Goal: Task Accomplishment & Management: Use online tool/utility

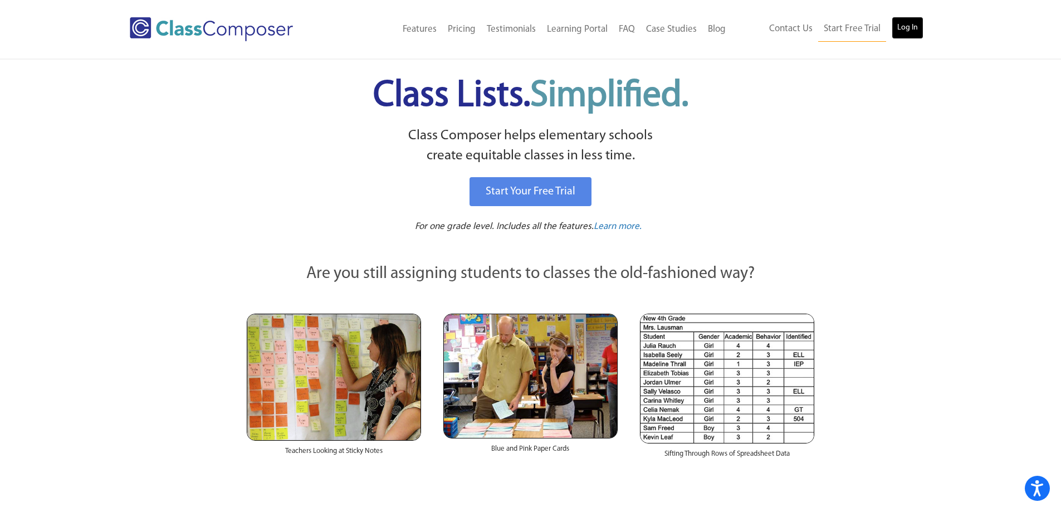
click at [911, 33] on link "Log In" at bounding box center [908, 28] width 32 height 22
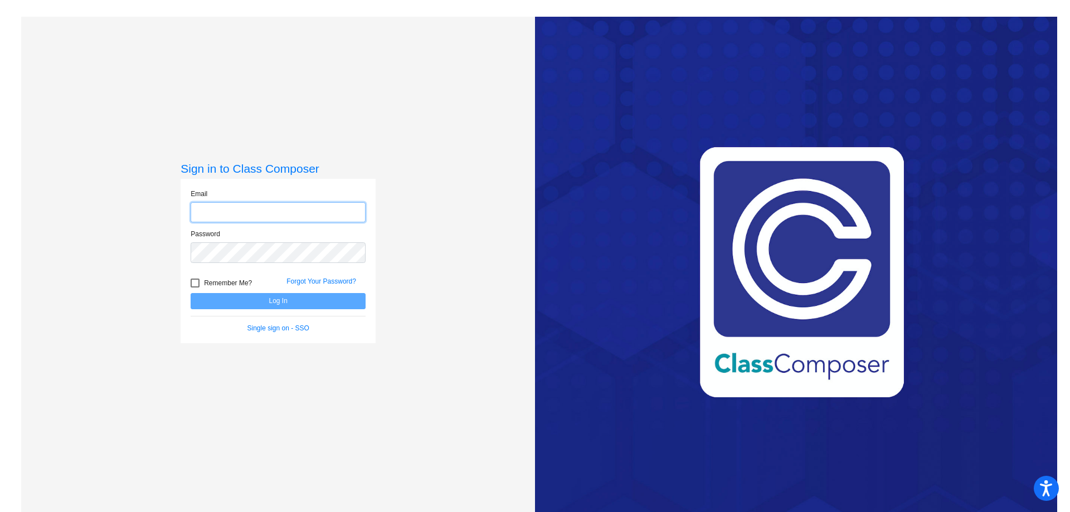
click at [256, 212] on input "email" at bounding box center [278, 212] width 175 height 21
type input "malissa_weatherbie@lkstevens.wednet.edu"
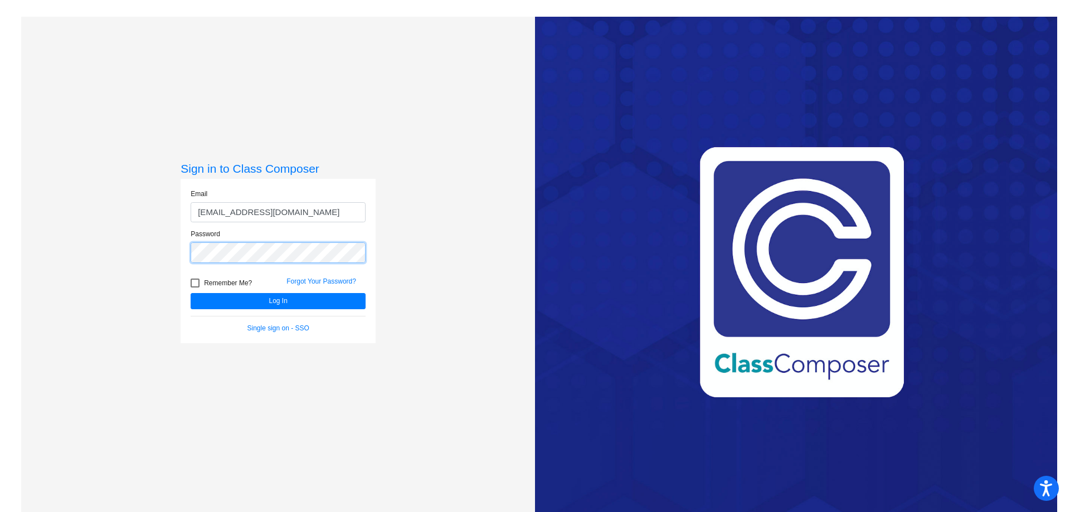
click at [191, 293] on button "Log In" at bounding box center [278, 301] width 175 height 16
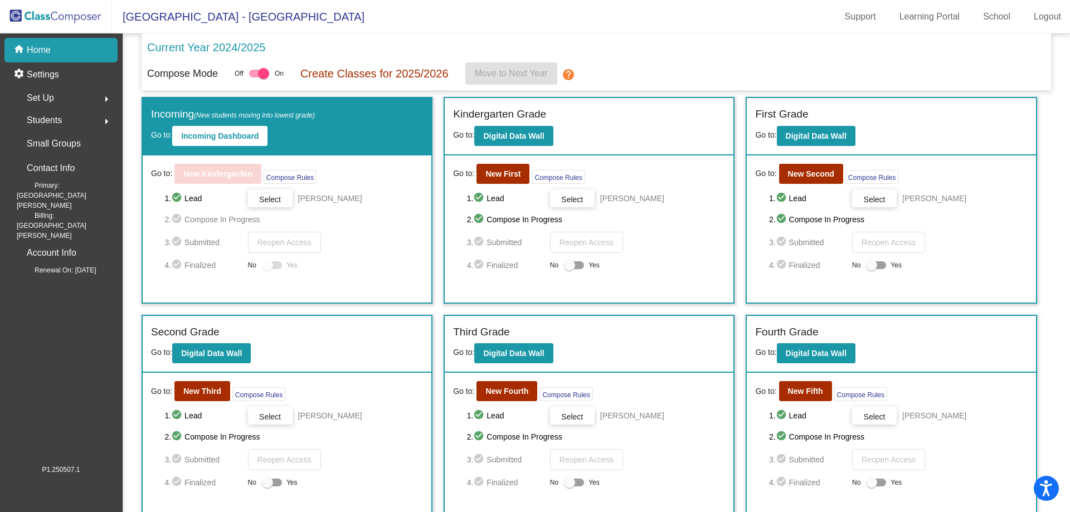
click at [505, 162] on div "Go to: New First Compose Rules 1. check_circle Lead Select Theresa Gonzalez 2. …" at bounding box center [589, 228] width 289 height 147
click at [507, 172] on b "New First" at bounding box center [502, 173] width 35 height 9
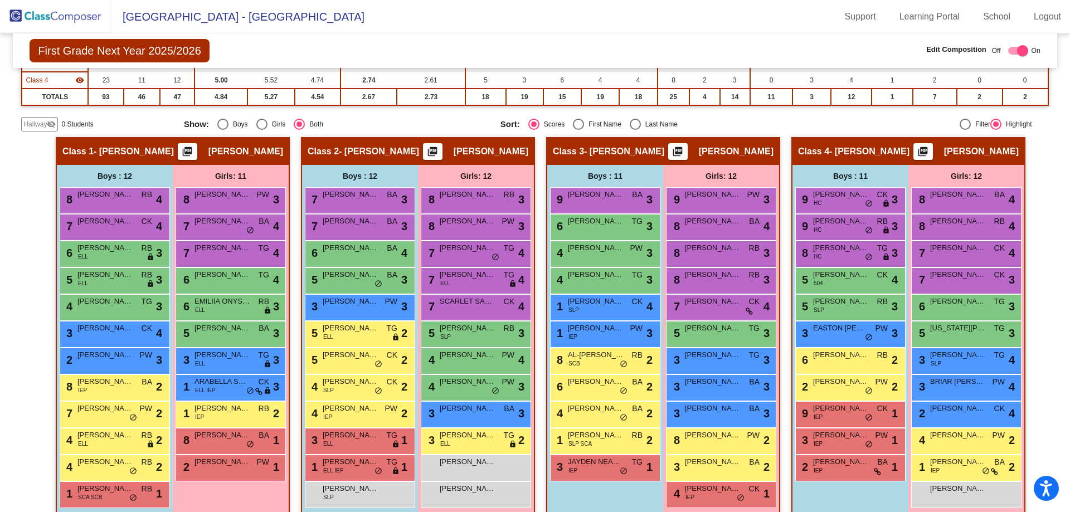
scroll to position [173, 0]
